Goal: Check status: Check status

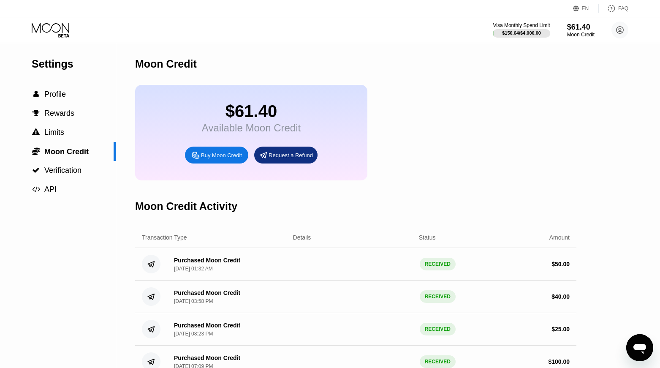
click at [278, 0] on div "EN Language Select an item Save FAQ" at bounding box center [330, 8] width 660 height 17
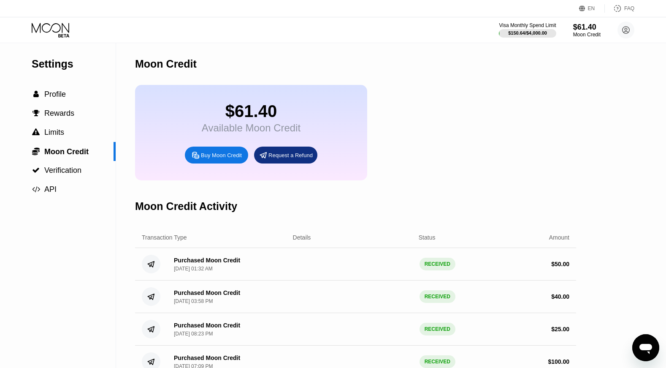
click at [484, 32] on div "Visa Monthly Spend Limit $150.64 / $4,000.00 $61.40 Moon Credit patrve9@gmail.c…" at bounding box center [333, 29] width 666 height 25
click at [56, 95] on span "Profile" at bounding box center [55, 94] width 22 height 8
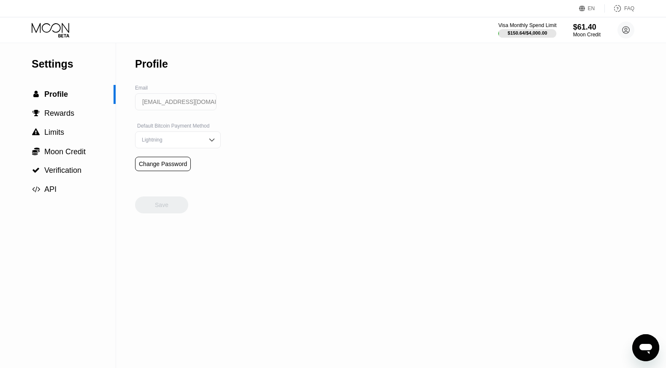
click at [515, 27] on div "Visa Monthly Spend Limit" at bounding box center [528, 25] width 58 height 6
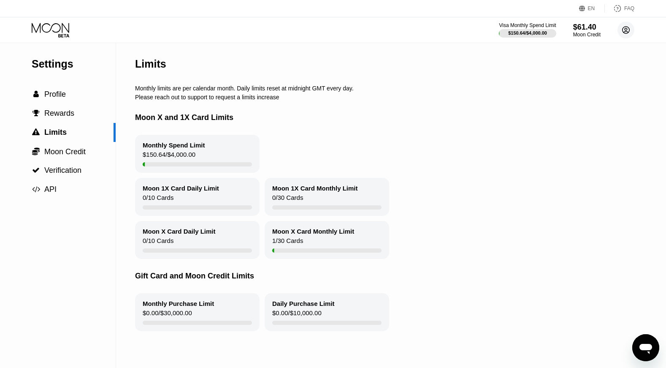
click at [622, 30] on circle at bounding box center [626, 30] width 17 height 17
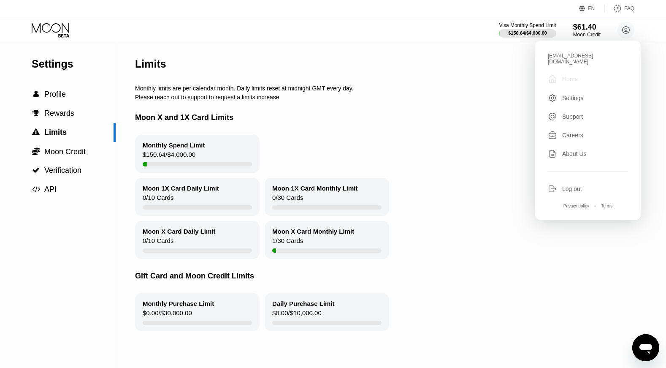
click at [567, 76] on div "Home" at bounding box center [570, 79] width 16 height 7
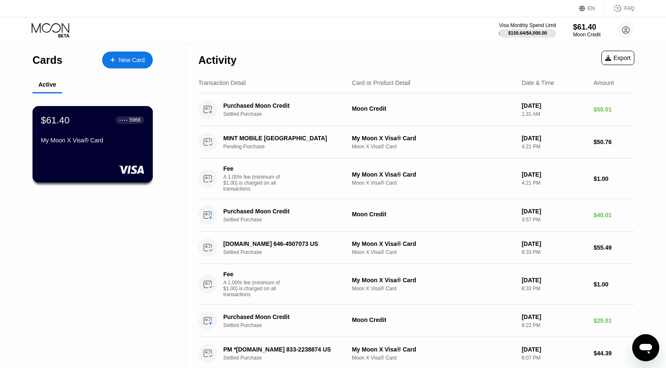
click at [99, 152] on div "$61.40 ● ● ● ● 5966 My Moon X Visa® Card" at bounding box center [93, 144] width 121 height 76
